Goal: Transaction & Acquisition: Purchase product/service

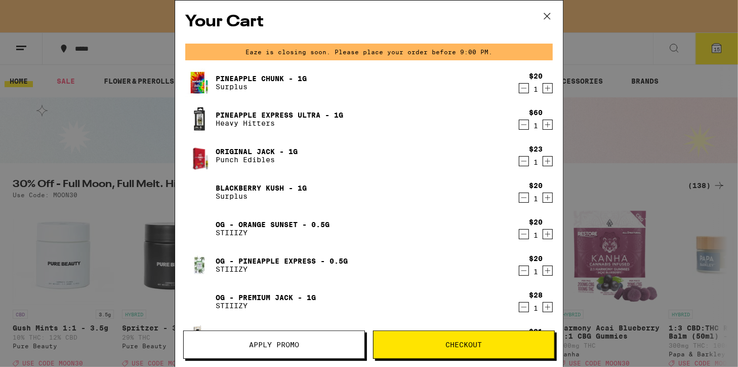
click at [468, 341] on span "Checkout" at bounding box center [464, 344] width 36 height 7
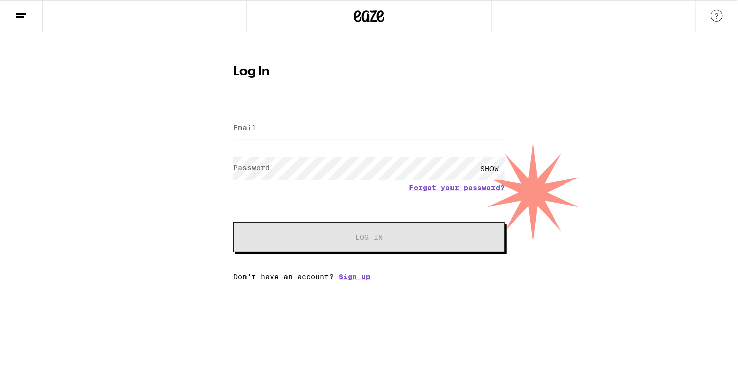
type input "[EMAIL_ADDRESS][DOMAIN_NAME]"
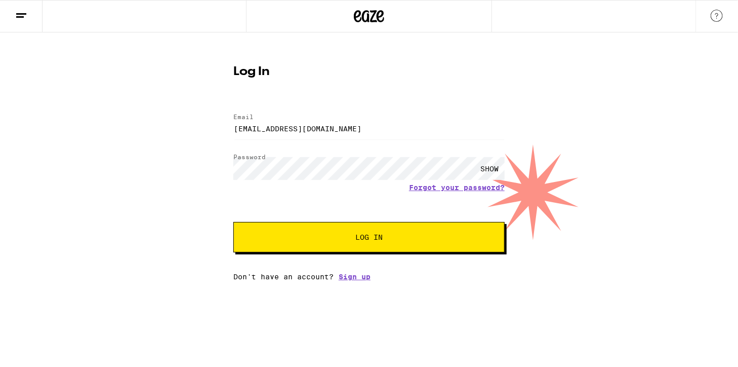
click at [371, 240] on span "Log In" at bounding box center [369, 236] width 27 height 7
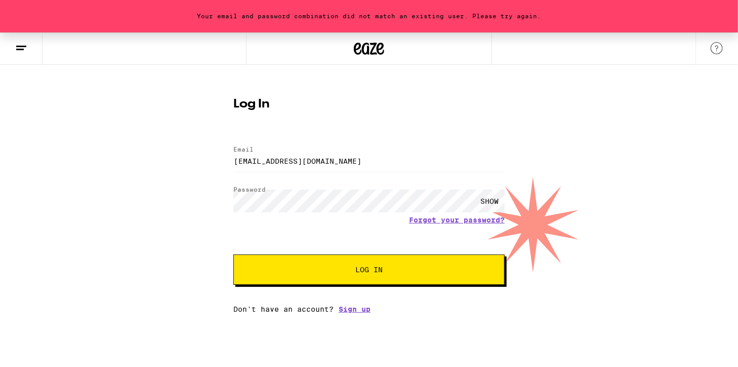
click at [363, 266] on span "Log In" at bounding box center [369, 269] width 27 height 7
click at [489, 204] on div "SHOW" at bounding box center [490, 200] width 30 height 23
click at [366, 268] on span "Log In" at bounding box center [369, 269] width 27 height 7
click at [716, 49] on img at bounding box center [717, 48] width 12 height 12
